Goal: Feedback & Contribution: Leave review/rating

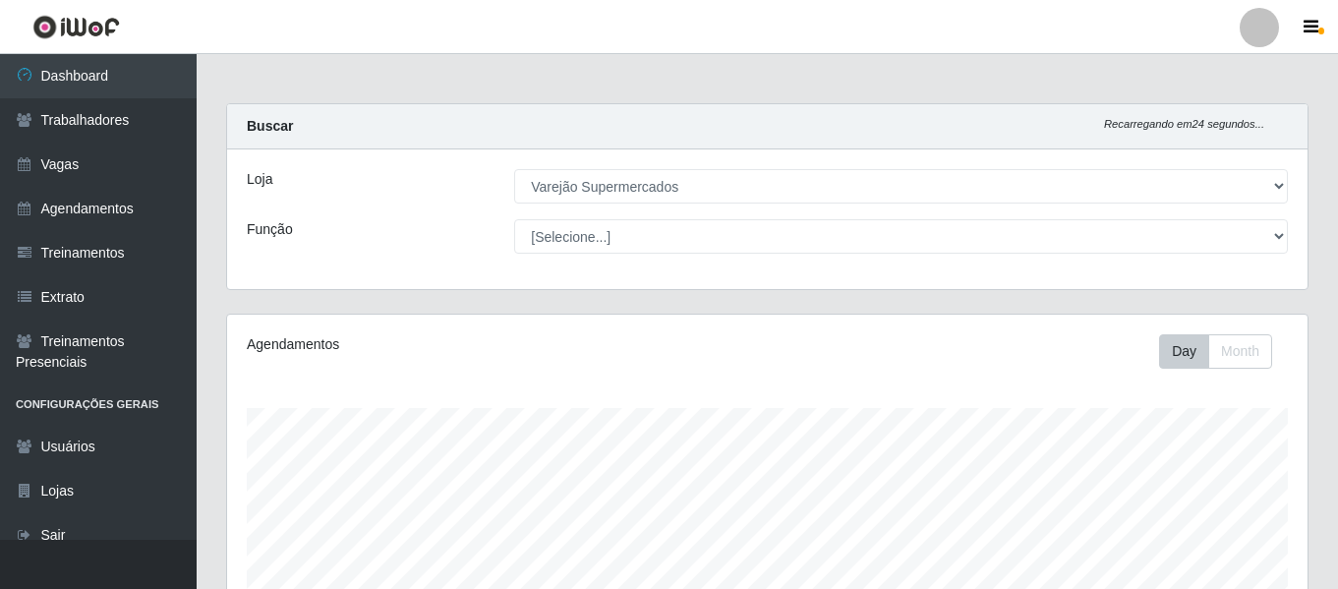
select select "237"
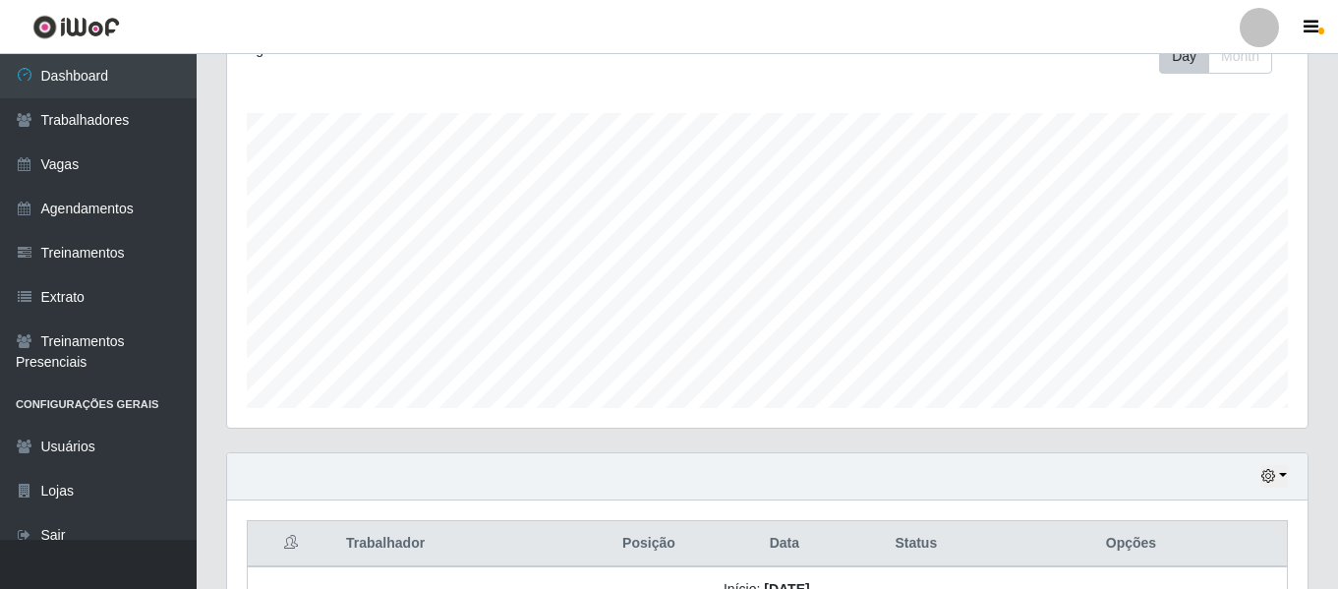
scroll to position [736, 0]
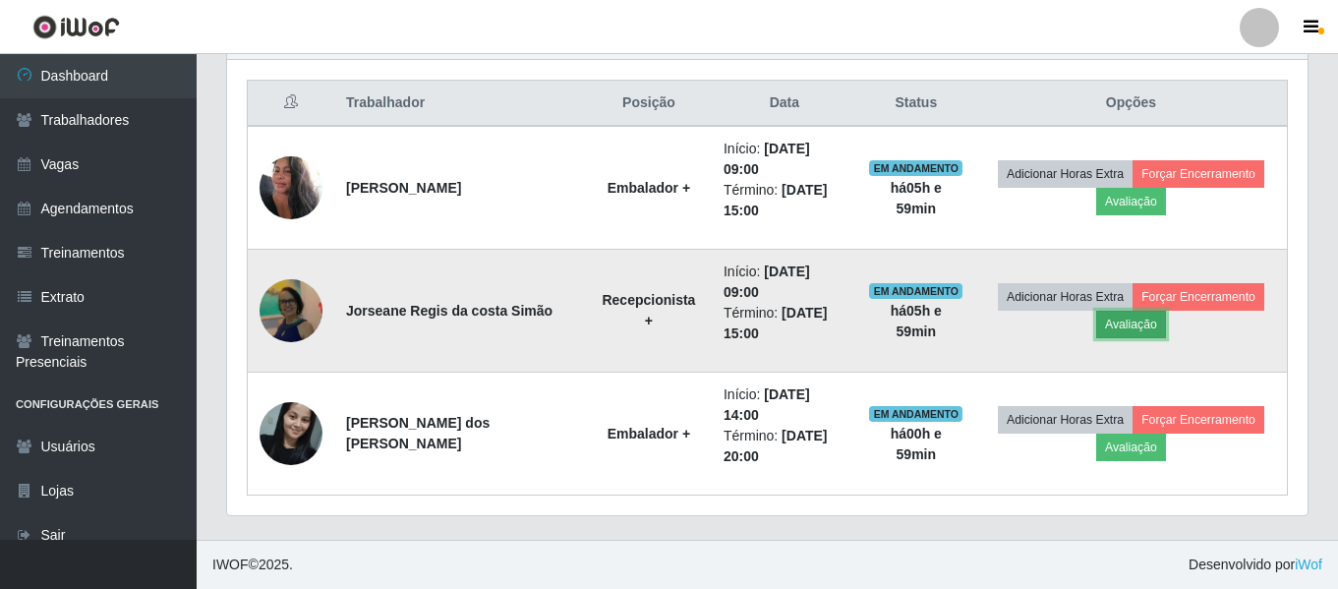
click at [1145, 326] on button "Avaliação" at bounding box center [1131, 325] width 70 height 28
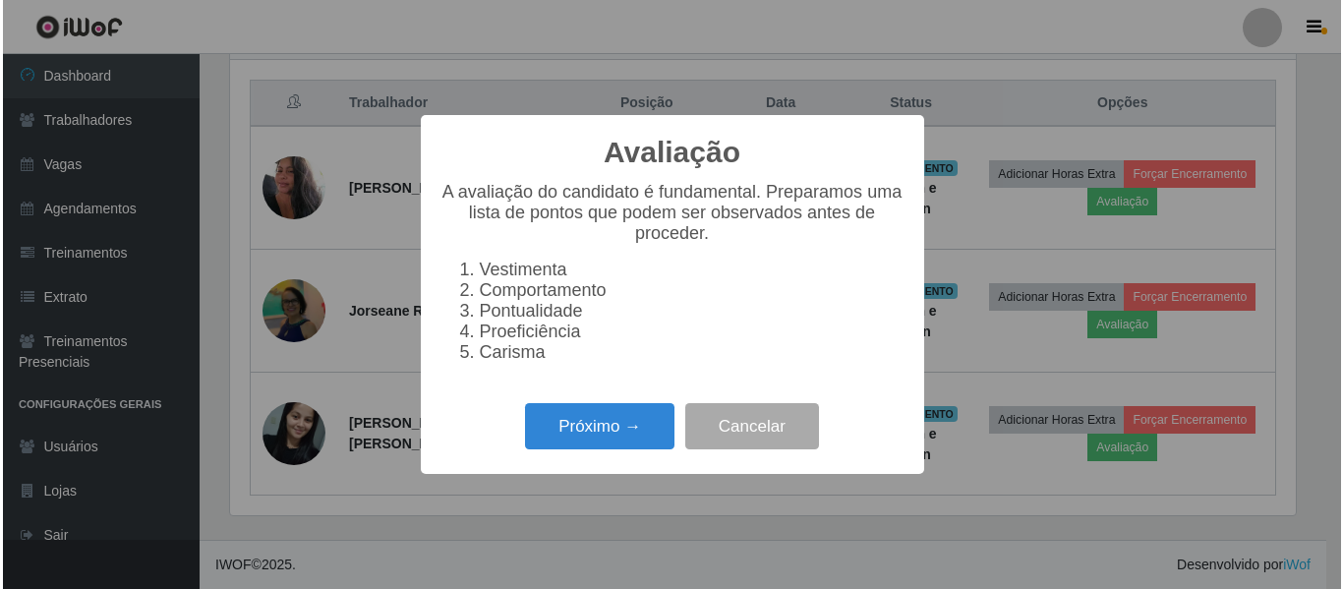
scroll to position [408, 1071]
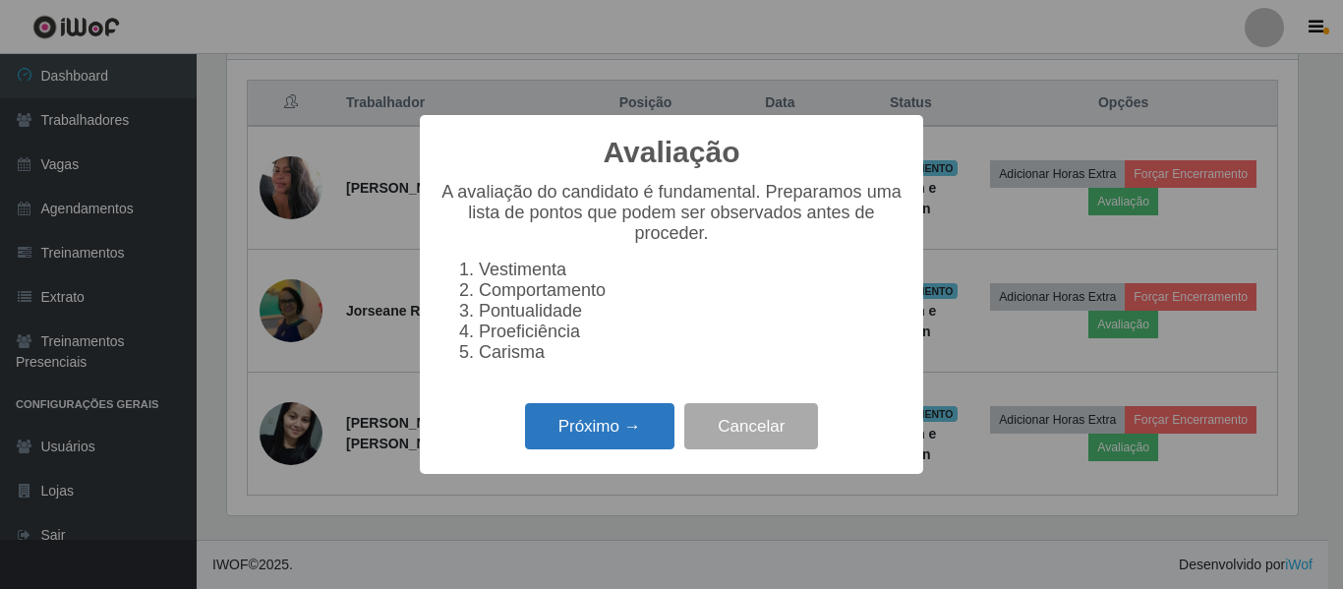
click at [573, 441] on button "Próximo →" at bounding box center [599, 426] width 149 height 46
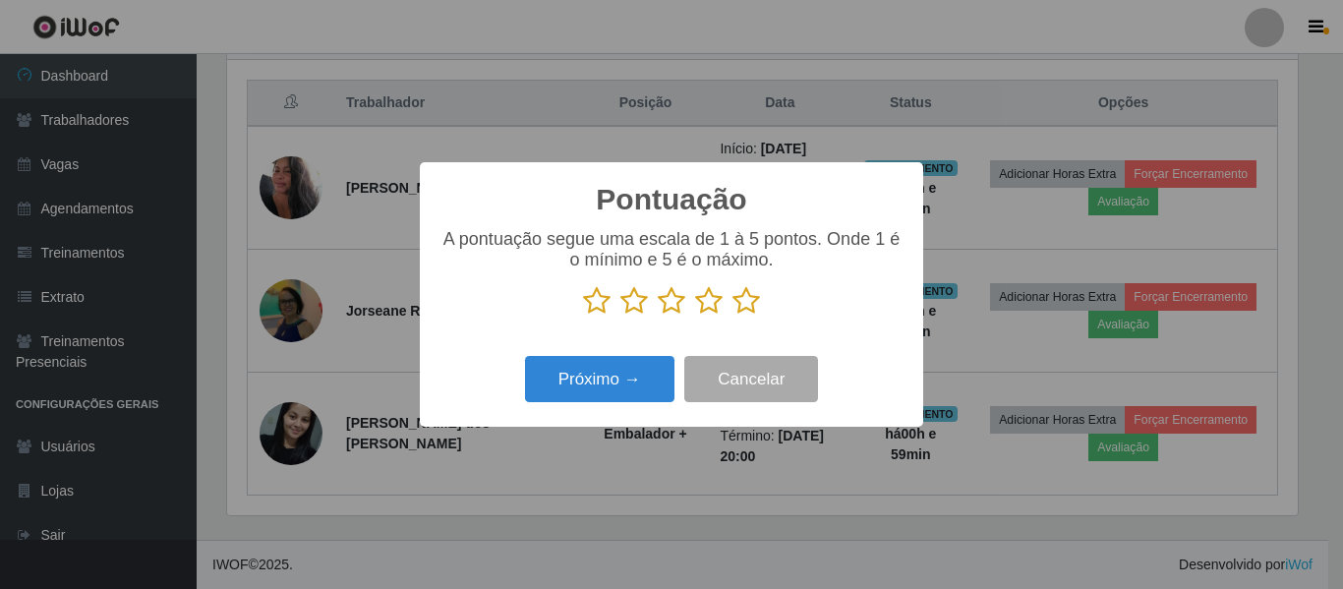
scroll to position [982922, 982259]
click at [680, 308] on icon at bounding box center [672, 300] width 28 height 29
click at [658, 316] on input "radio" at bounding box center [658, 316] width 0 height 0
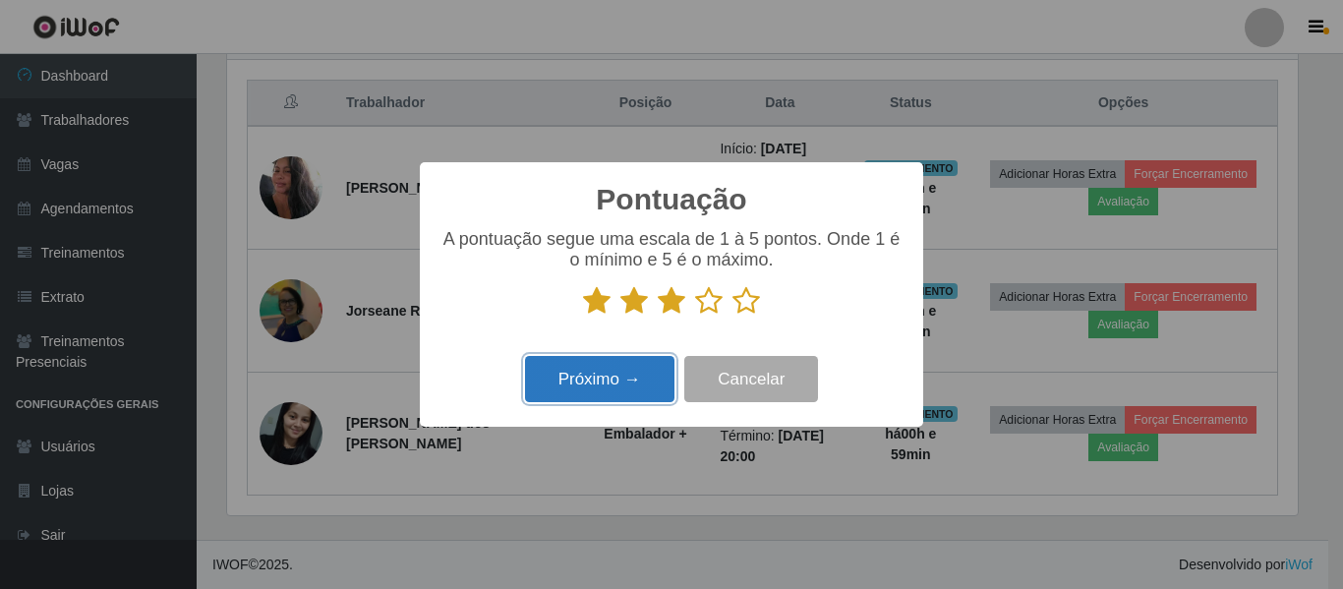
click at [630, 386] on button "Próximo →" at bounding box center [599, 379] width 149 height 46
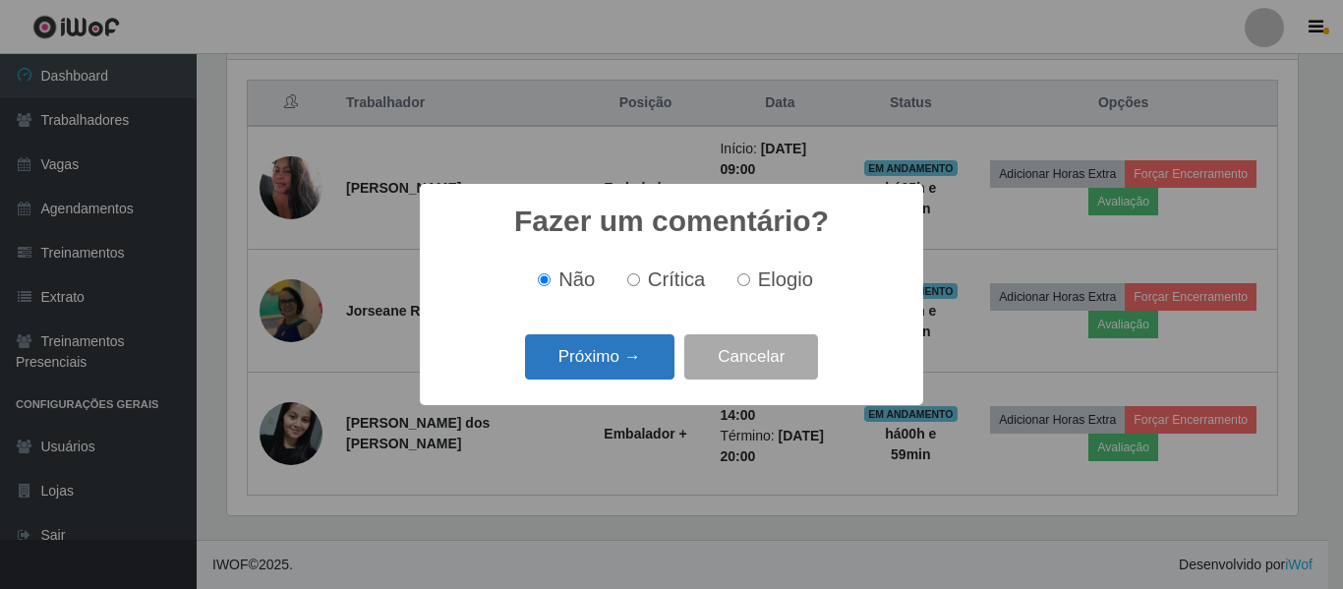
click at [646, 370] on button "Próximo →" at bounding box center [599, 357] width 149 height 46
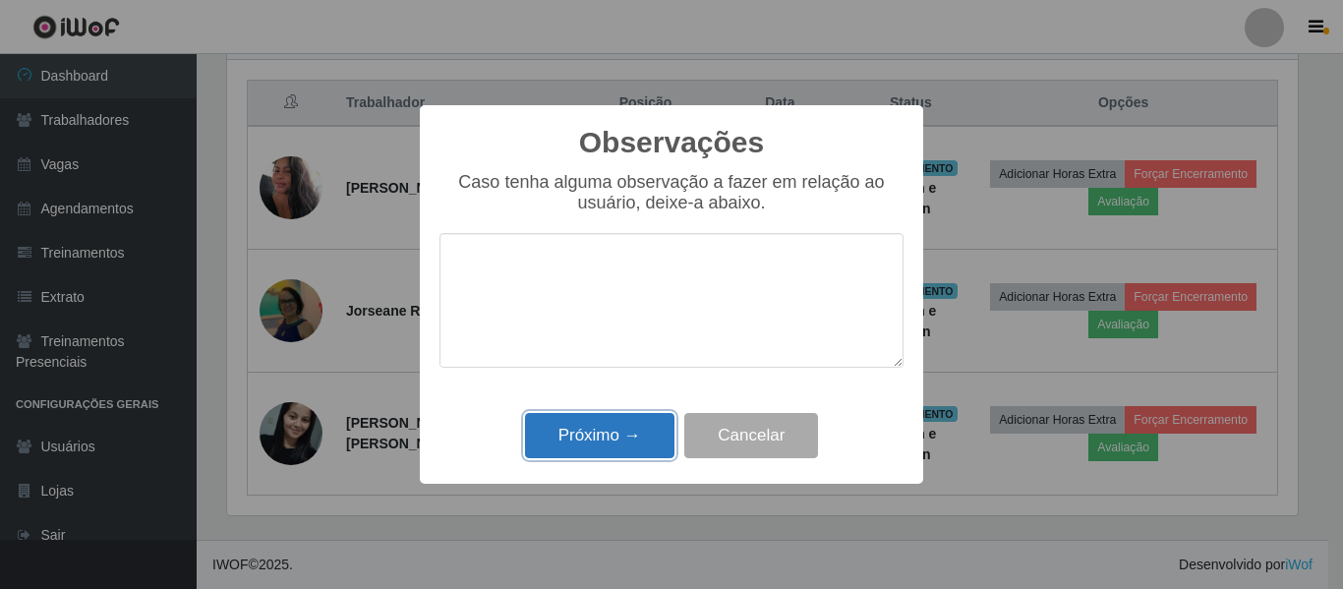
click at [627, 447] on button "Próximo →" at bounding box center [599, 436] width 149 height 46
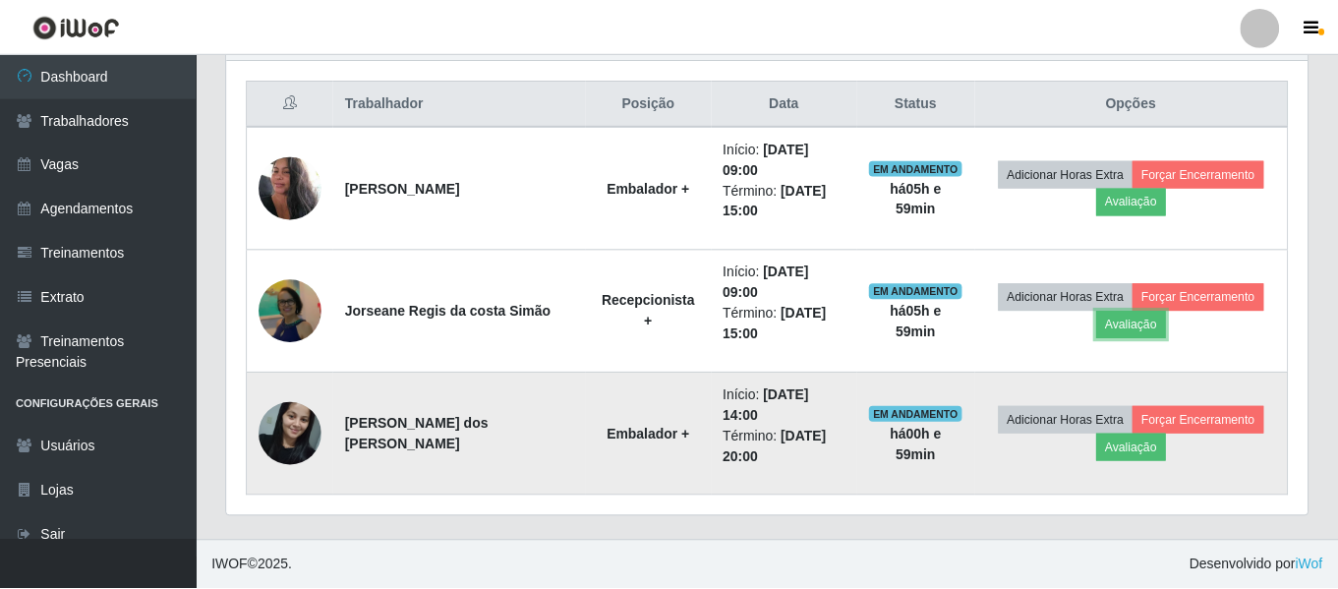
scroll to position [408, 1081]
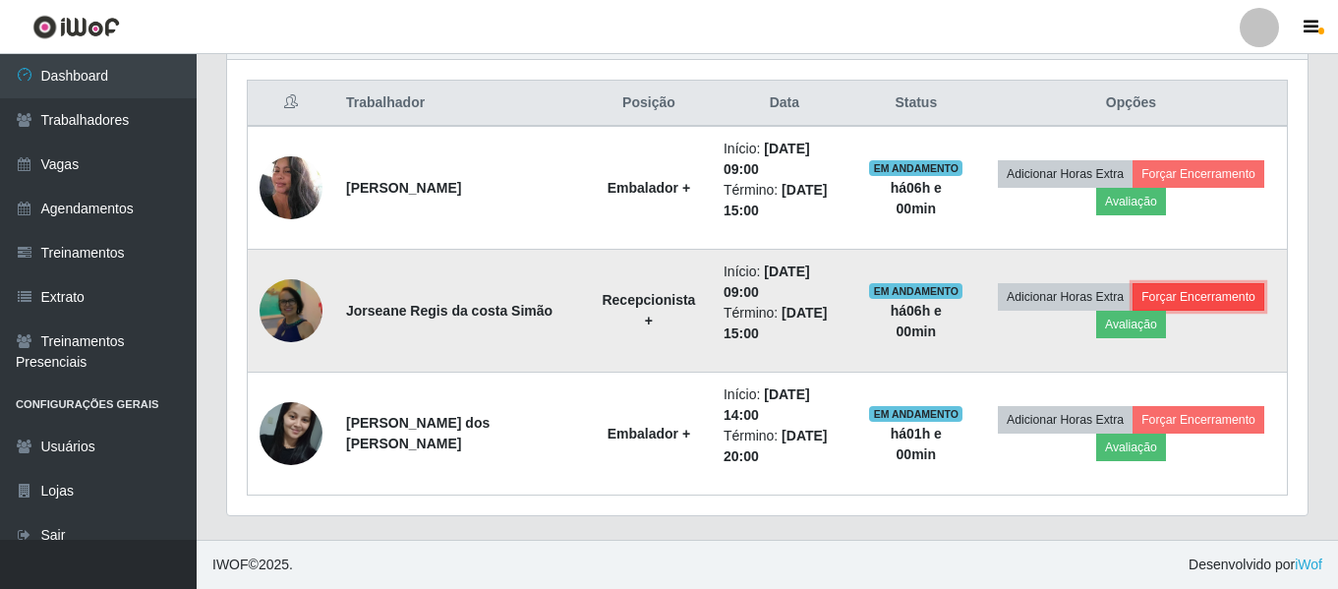
click at [1139, 301] on button "Forçar Encerramento" at bounding box center [1199, 297] width 132 height 28
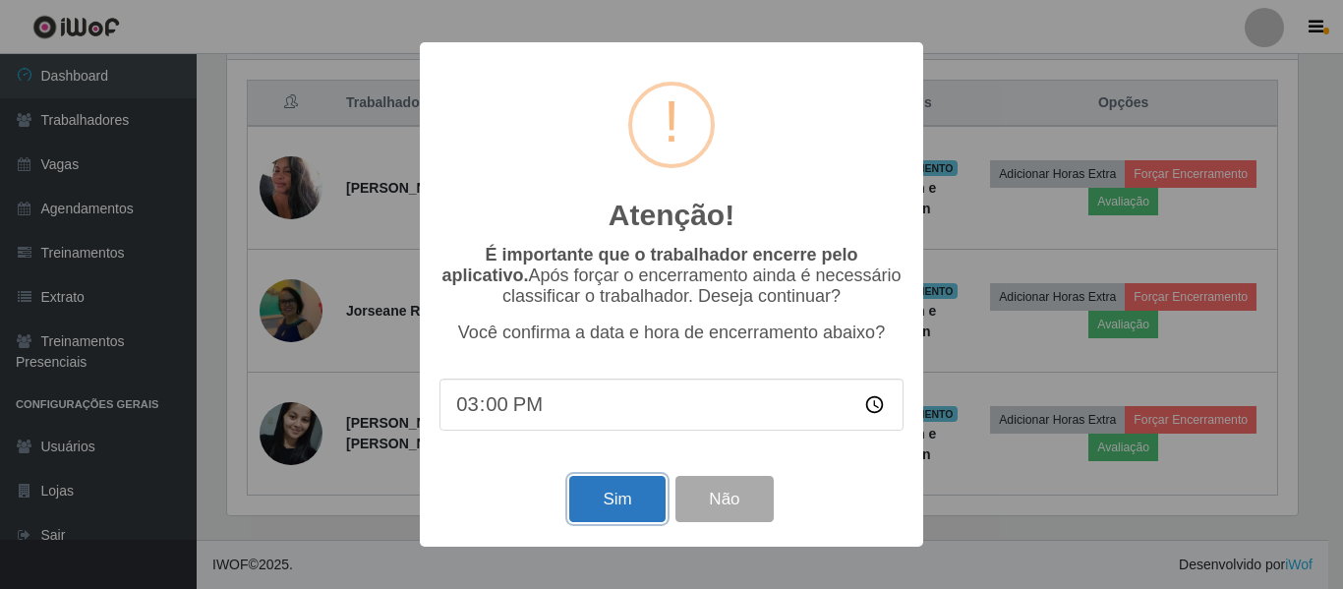
click at [595, 509] on button "Sim" at bounding box center [616, 499] width 95 height 46
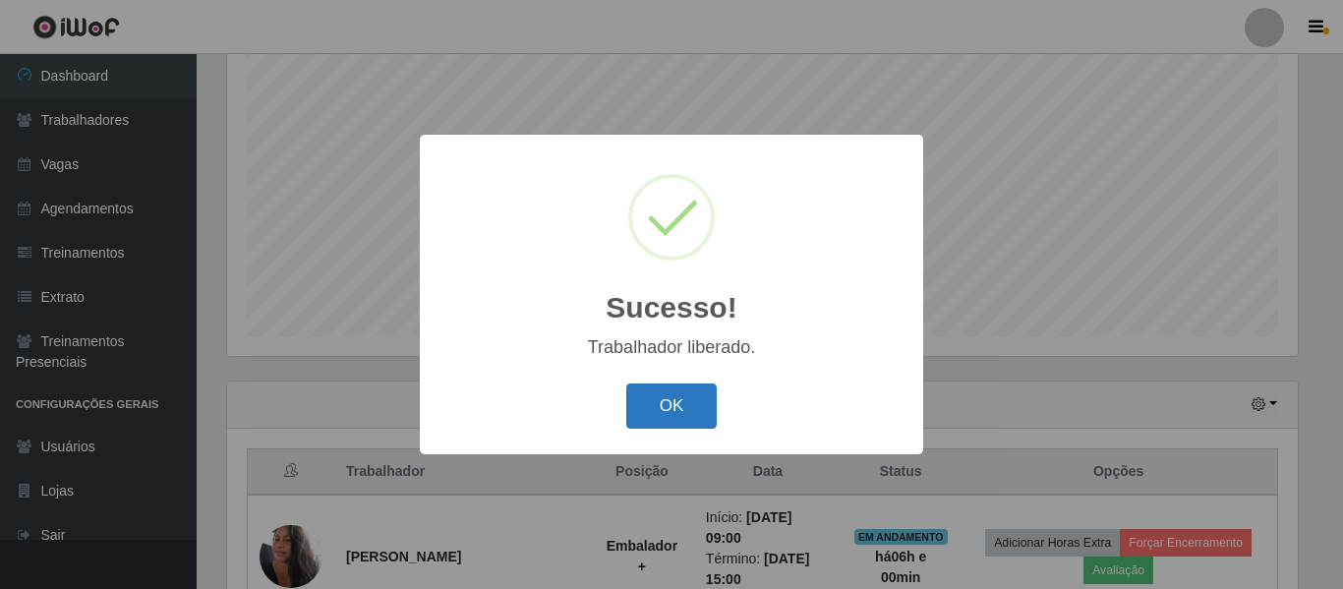
click at [662, 395] on button "OK" at bounding box center [671, 406] width 91 height 46
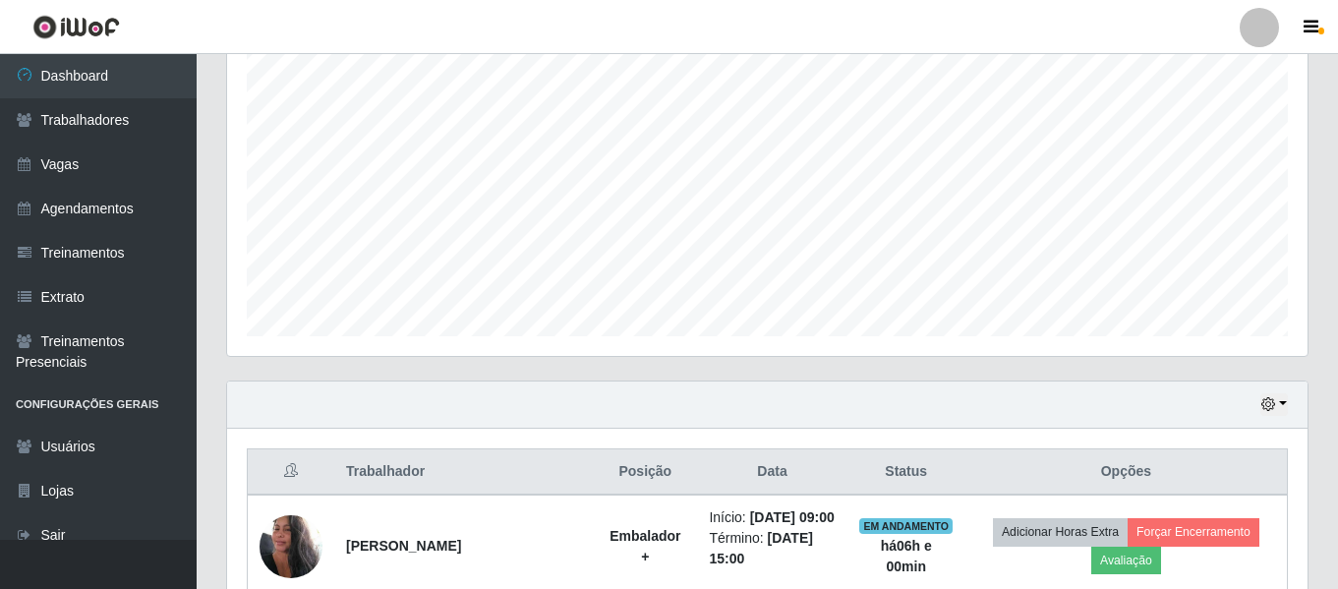
scroll to position [563, 0]
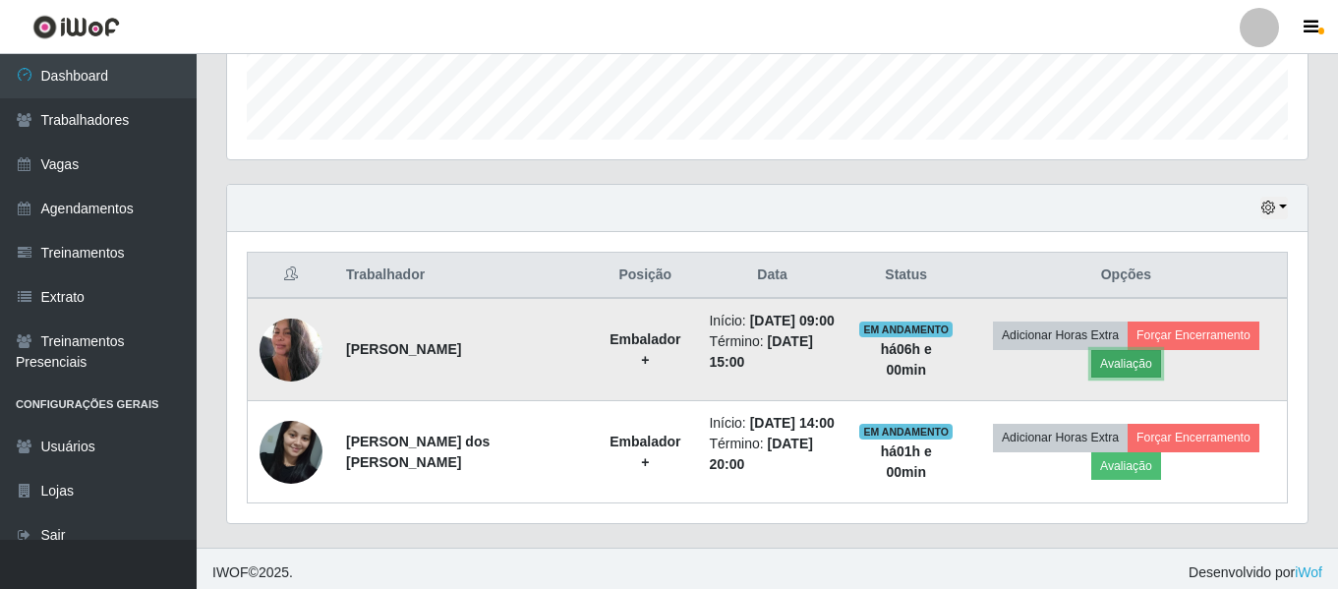
click at [1118, 360] on button "Avaliação" at bounding box center [1126, 364] width 70 height 28
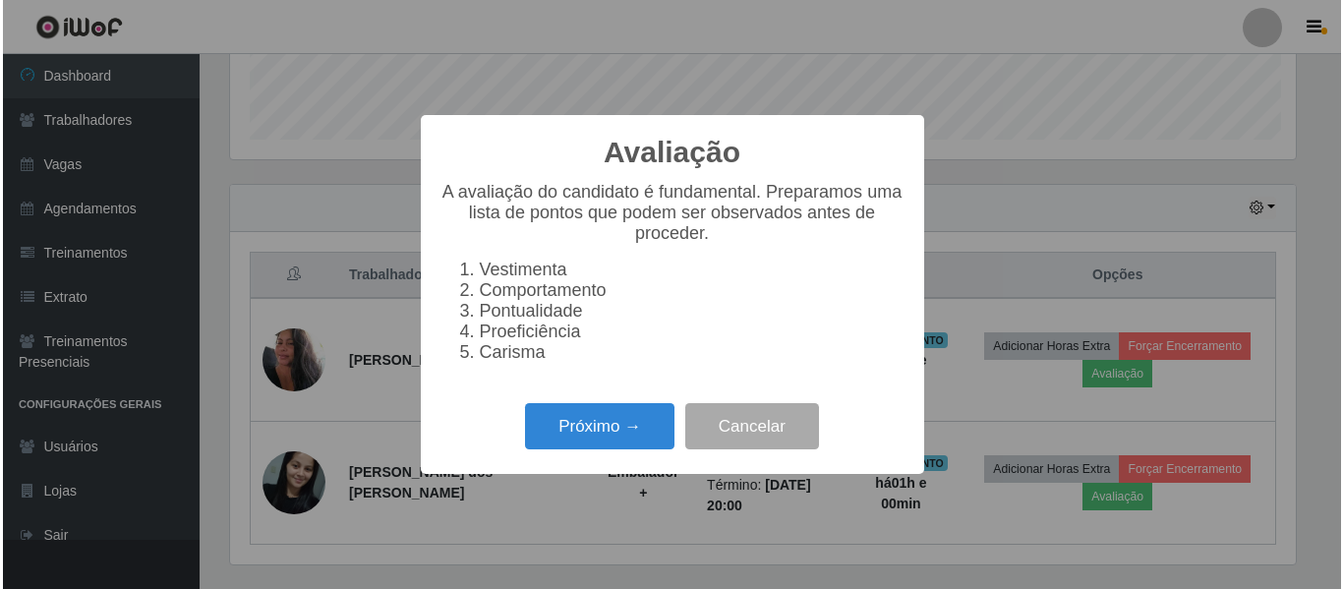
scroll to position [408, 1071]
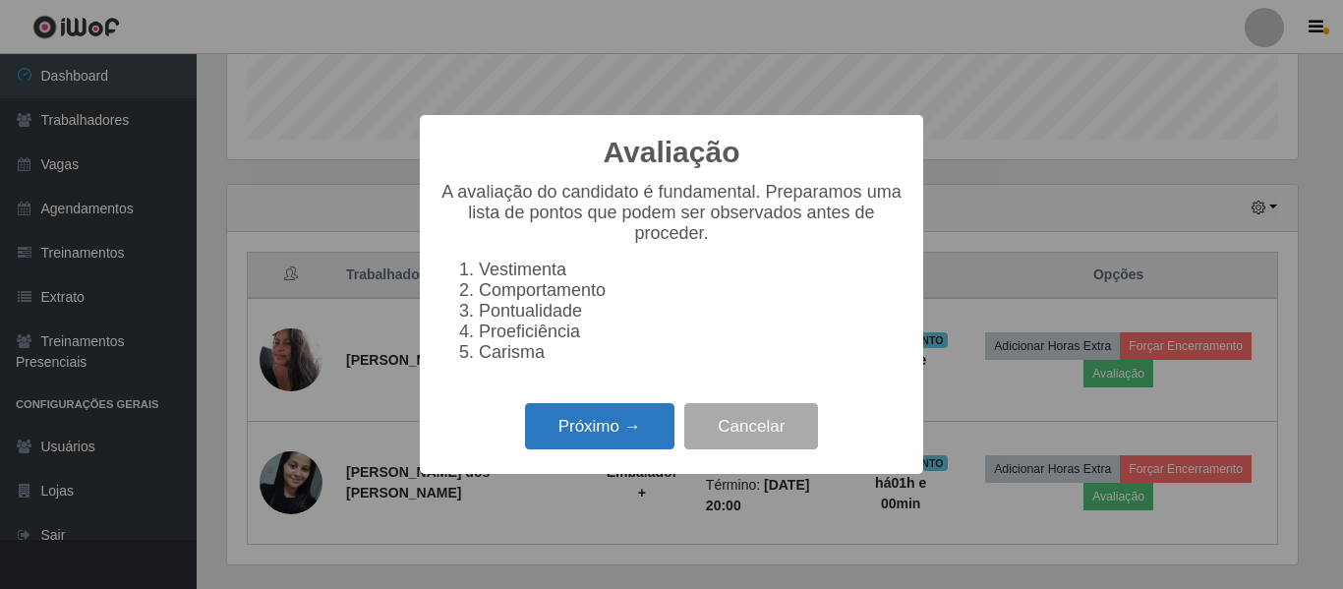
click at [615, 442] on button "Próximo →" at bounding box center [599, 426] width 149 height 46
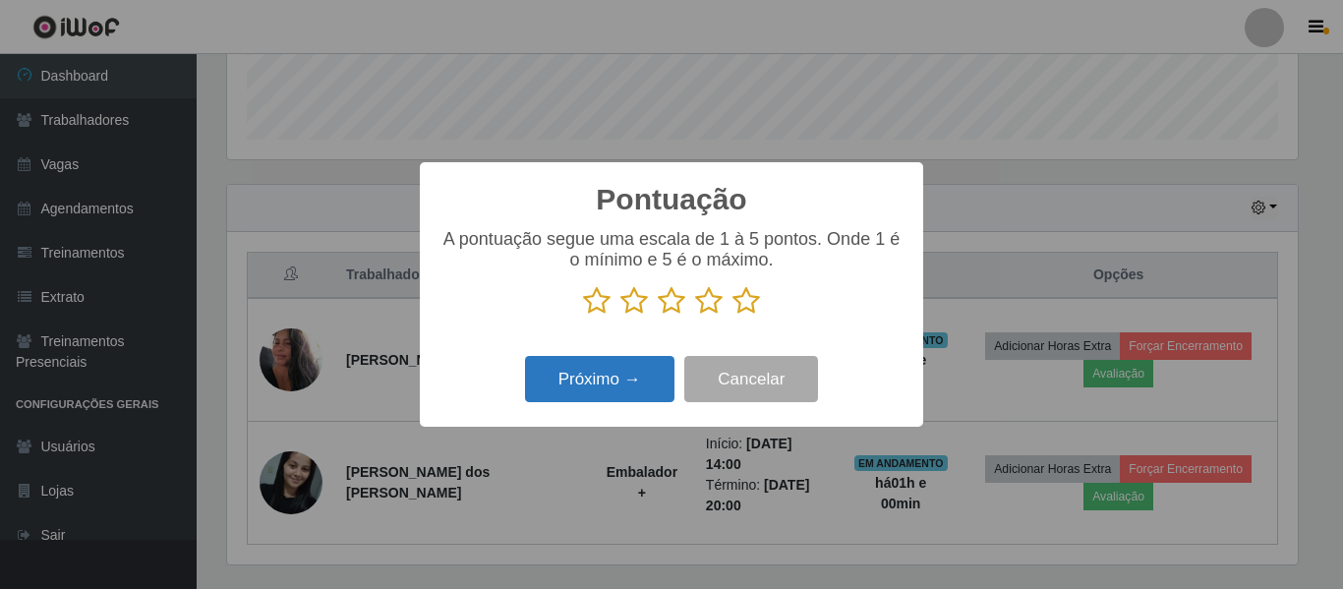
scroll to position [982922, 982259]
click at [672, 315] on icon at bounding box center [672, 300] width 28 height 29
click at [658, 316] on input "radio" at bounding box center [658, 316] width 0 height 0
click at [601, 387] on button "Próximo →" at bounding box center [599, 379] width 149 height 46
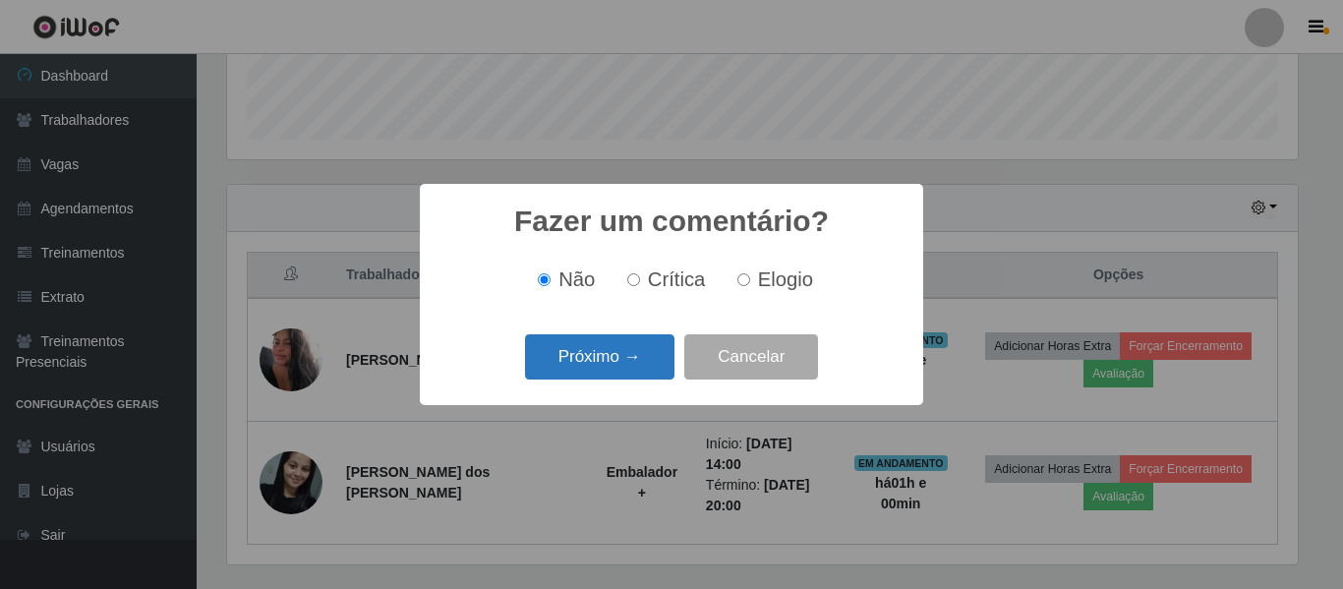
click at [591, 366] on button "Próximo →" at bounding box center [599, 357] width 149 height 46
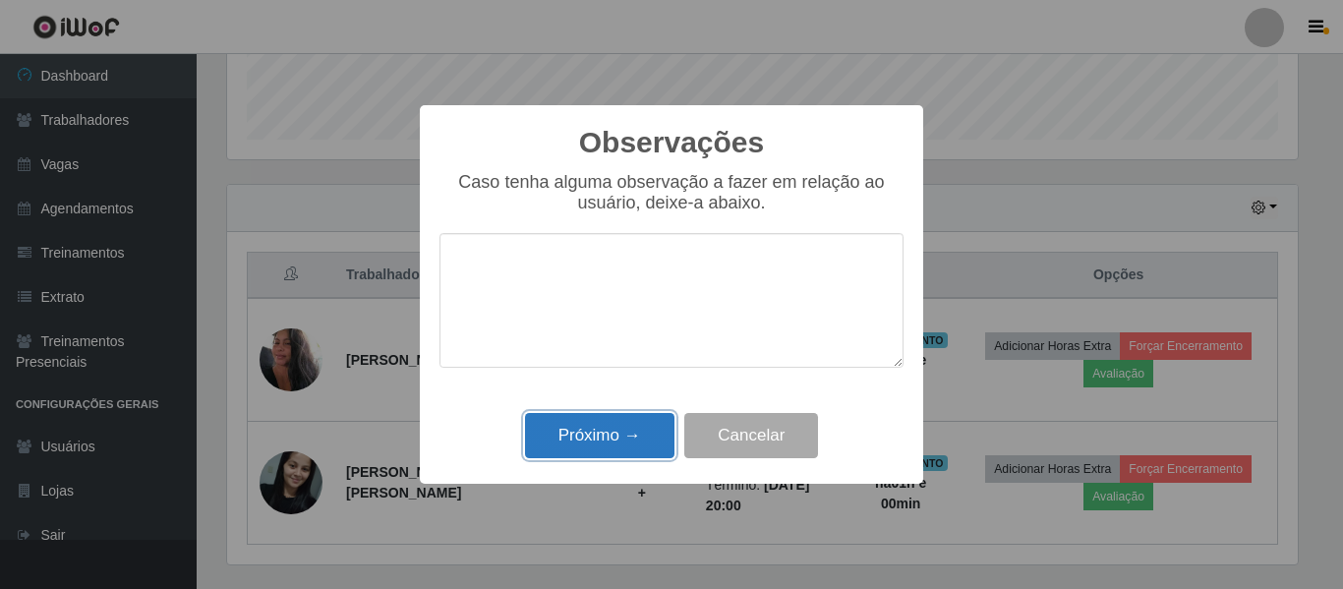
click at [618, 433] on button "Próximo →" at bounding box center [599, 436] width 149 height 46
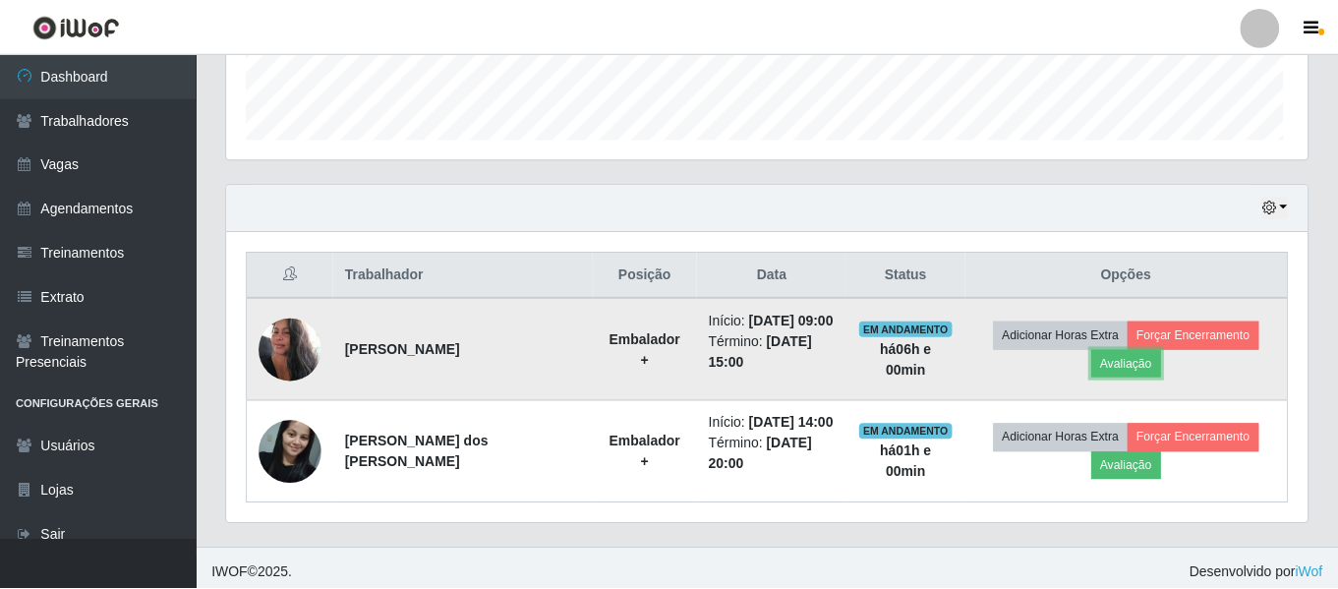
scroll to position [408, 1081]
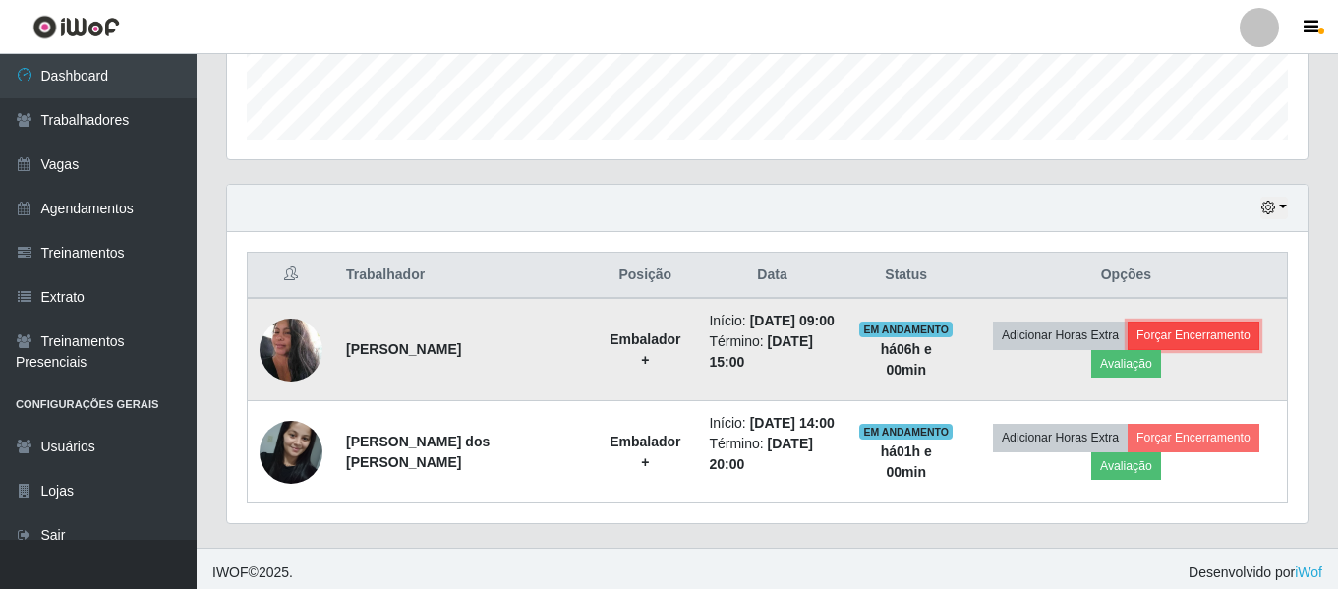
click at [1136, 334] on button "Forçar Encerramento" at bounding box center [1194, 336] width 132 height 28
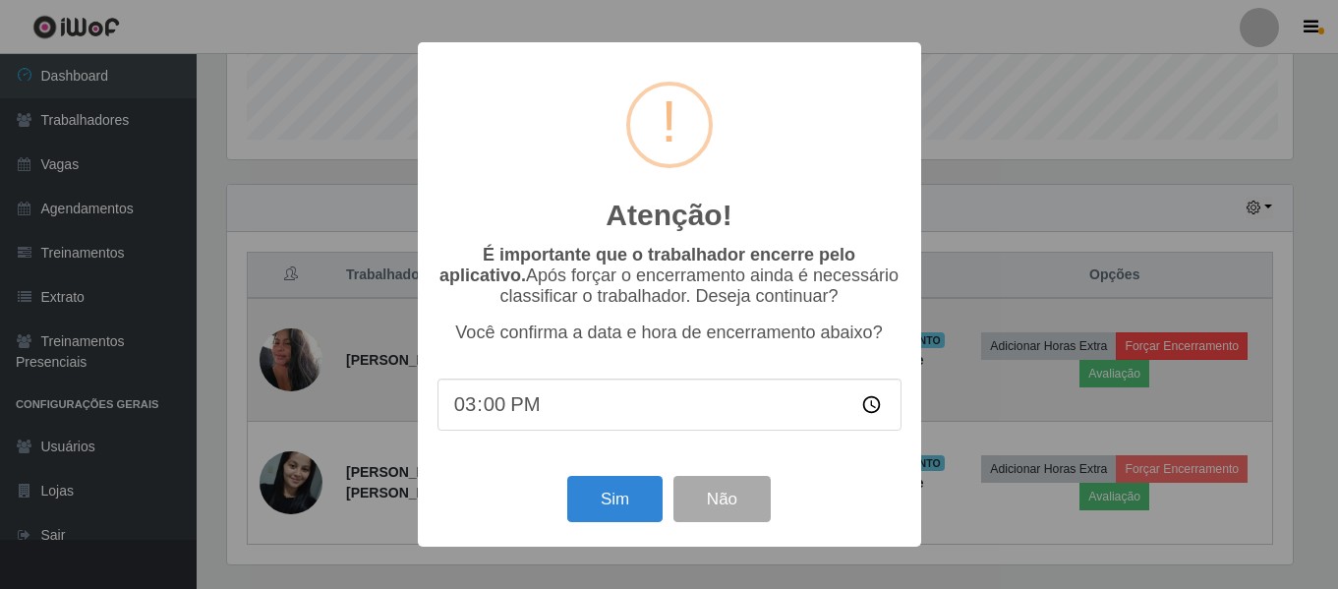
scroll to position [408, 1071]
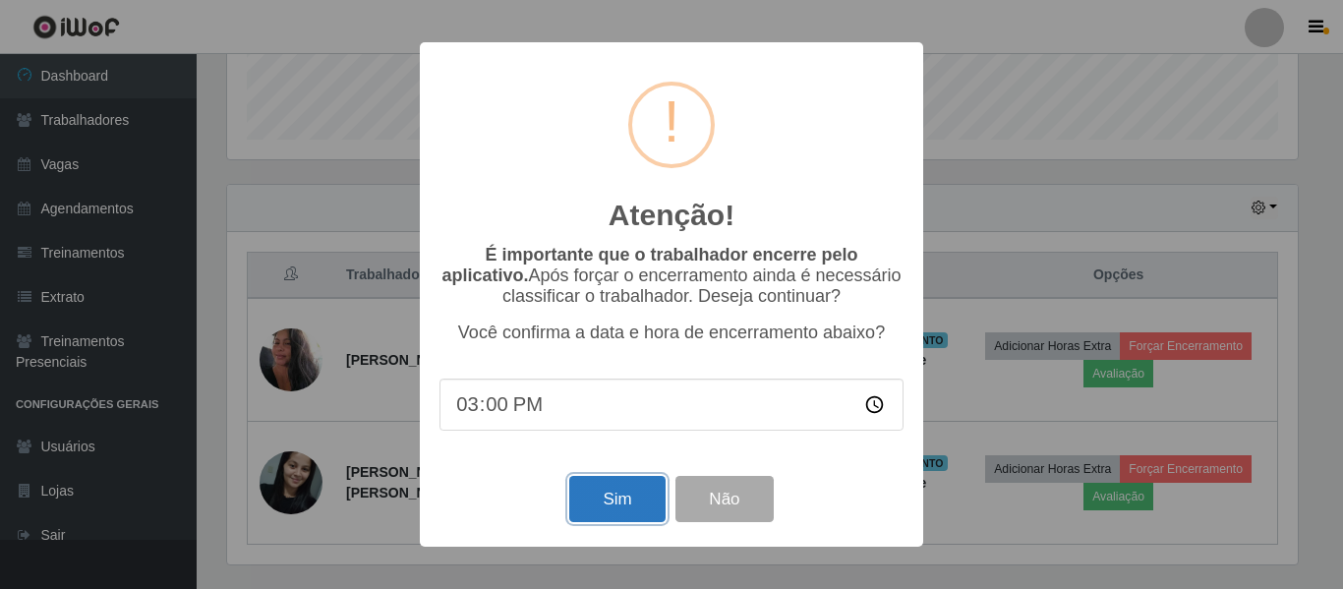
click at [607, 503] on button "Sim" at bounding box center [616, 499] width 95 height 46
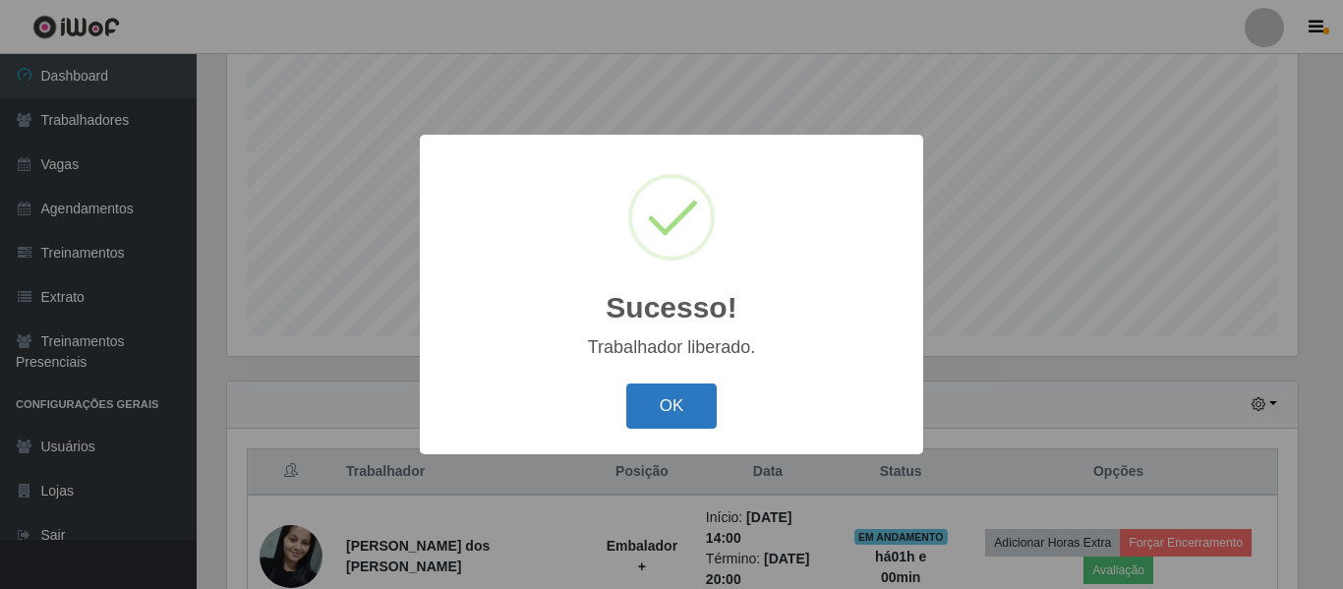
click at [659, 403] on button "OK" at bounding box center [671, 406] width 91 height 46
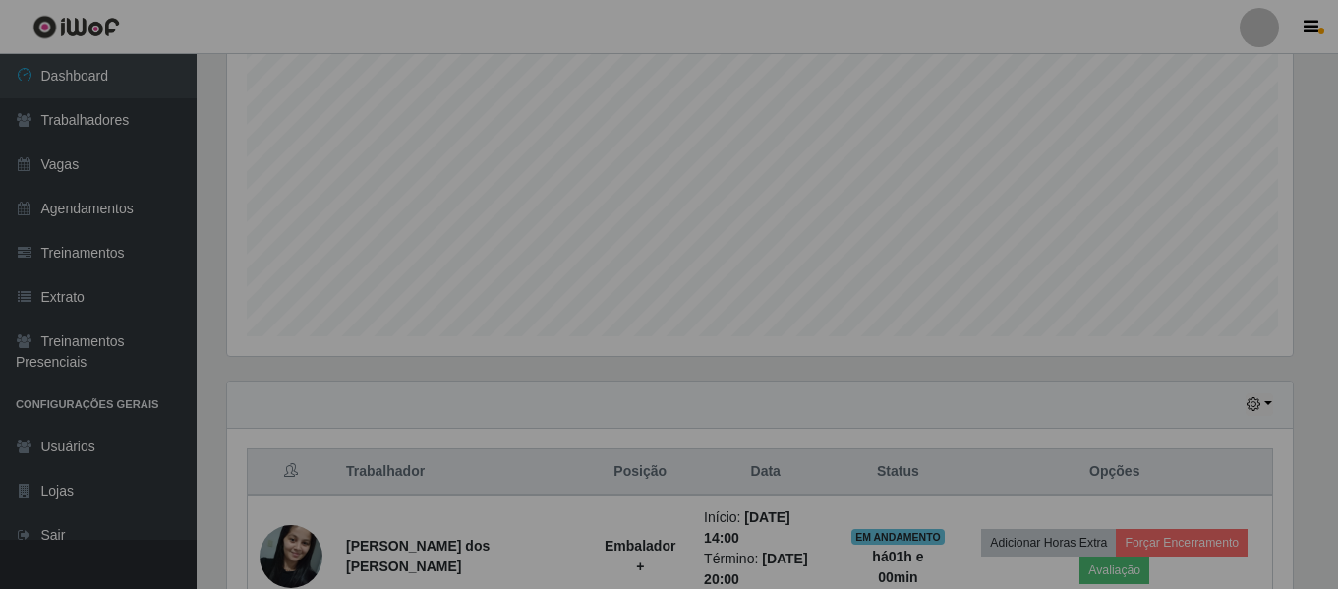
scroll to position [0, 0]
